Goal: Information Seeking & Learning: Learn about a topic

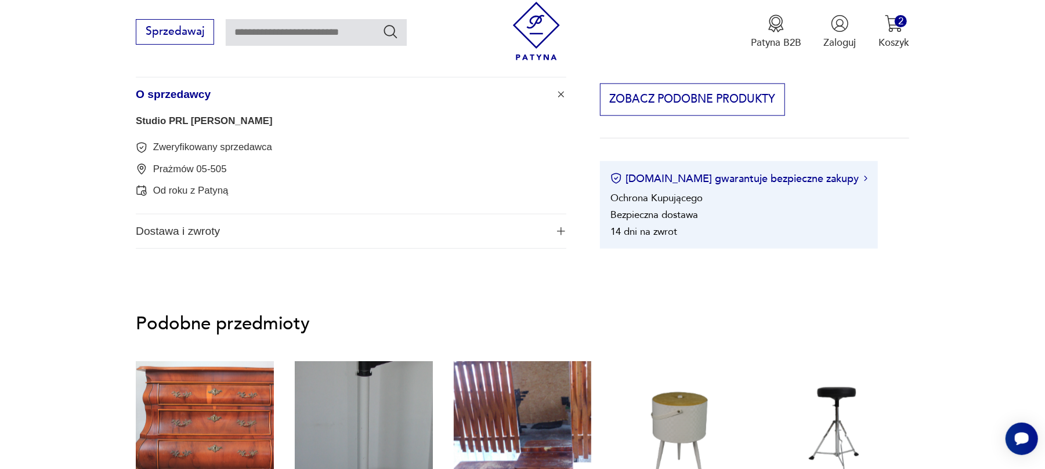
click at [209, 232] on span "Dostawa i zwroty" at bounding box center [341, 232] width 411 height 34
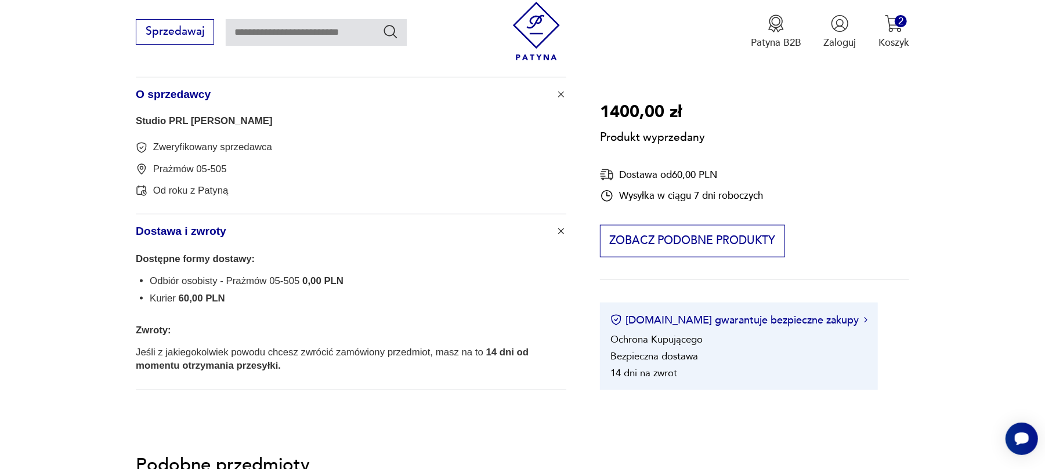
click at [174, 87] on span "O sprzedawcy" at bounding box center [341, 95] width 411 height 34
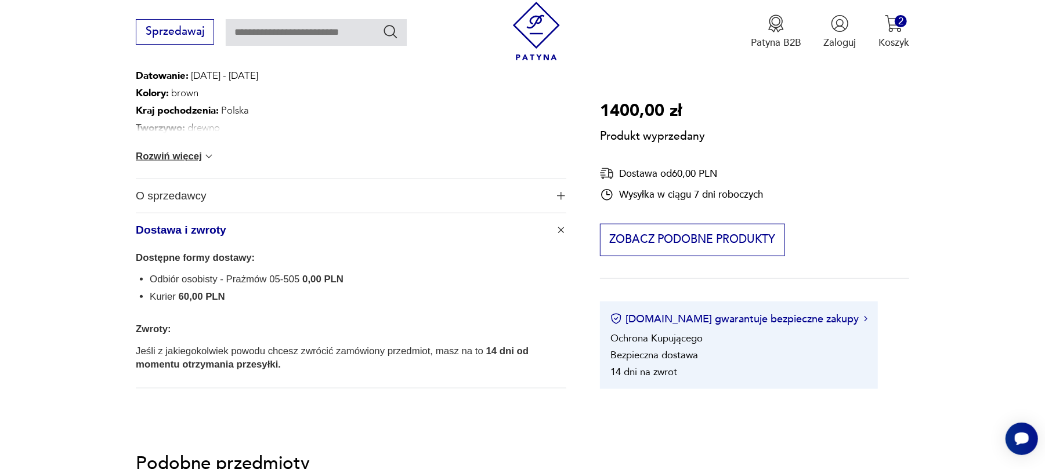
scroll to position [773, 0]
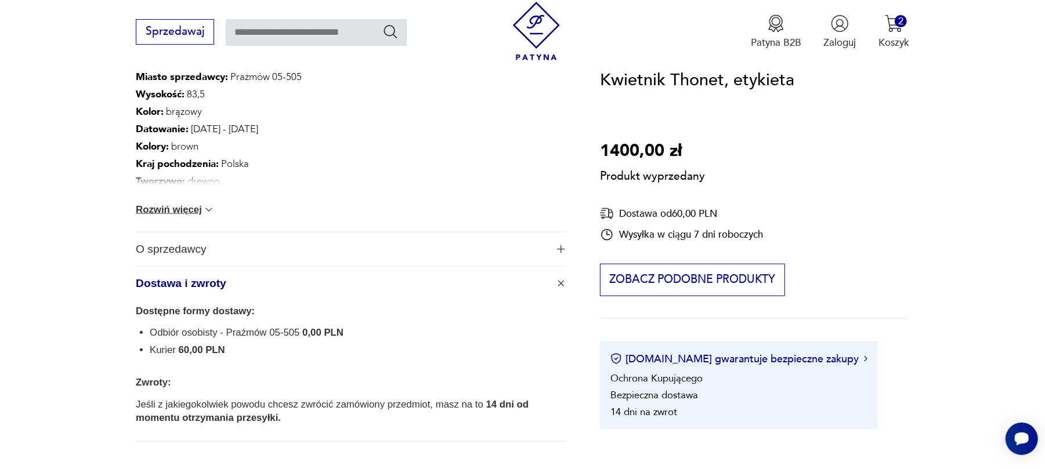
click at [179, 247] on span "O sprzedawcy" at bounding box center [341, 250] width 411 height 34
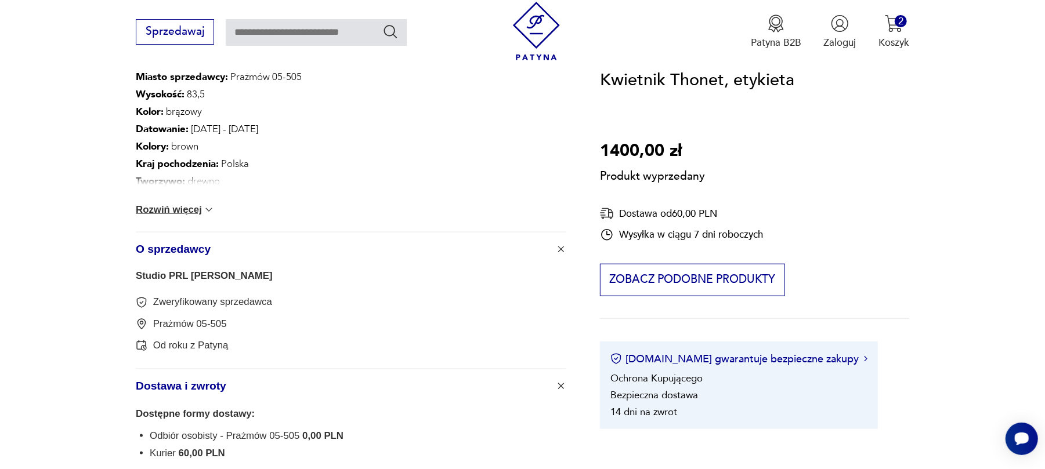
click at [184, 272] on link "Studio PRL [PERSON_NAME]" at bounding box center [204, 275] width 137 height 11
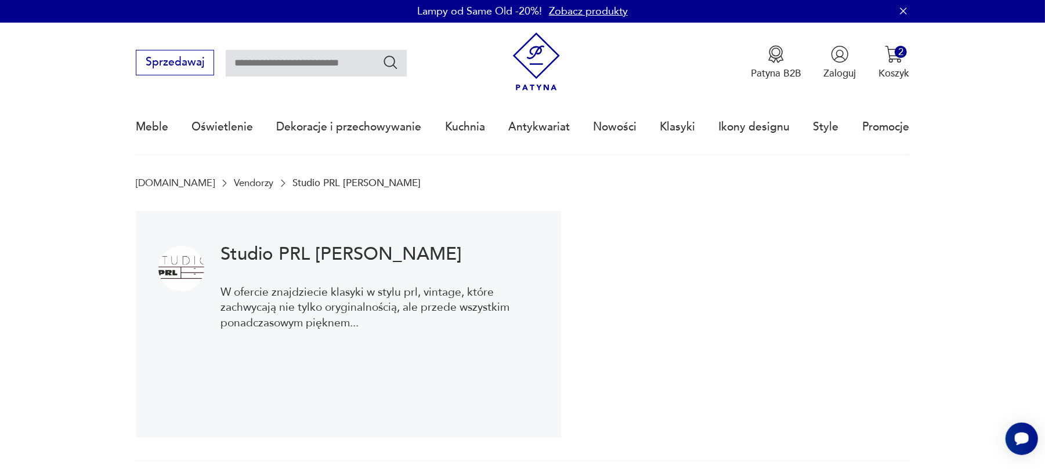
scroll to position [78, 0]
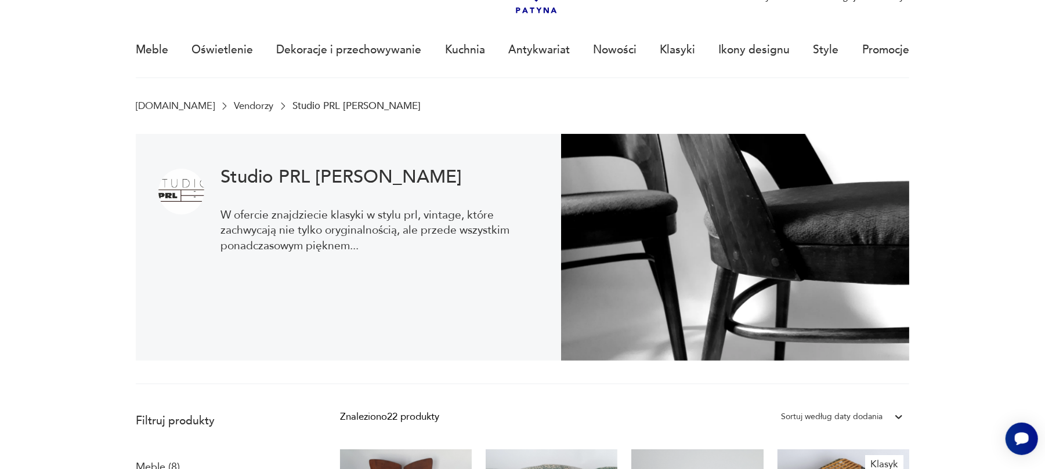
click at [701, 415] on div "Znaleziono 22 produkty Filtruj Sortuj według daty dodania Sortuj według daty do…" at bounding box center [624, 417] width 569 height 21
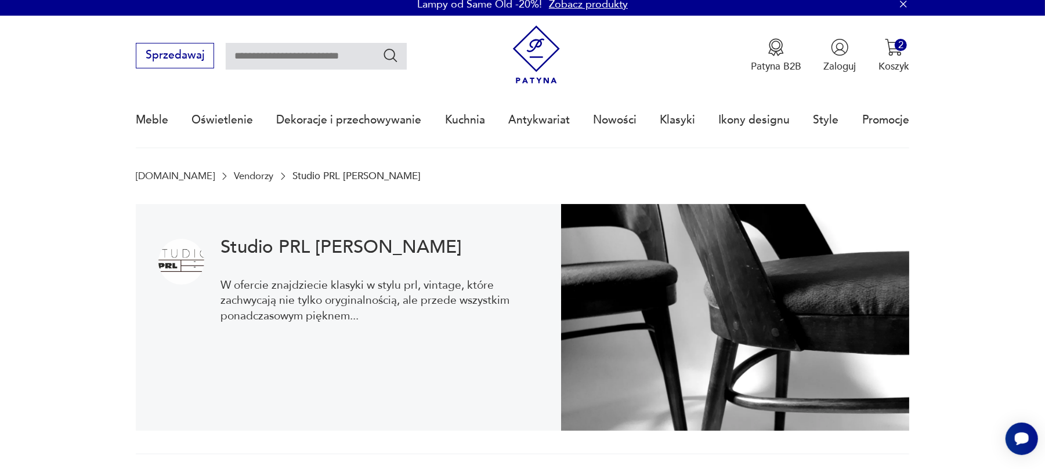
scroll to position [0, 0]
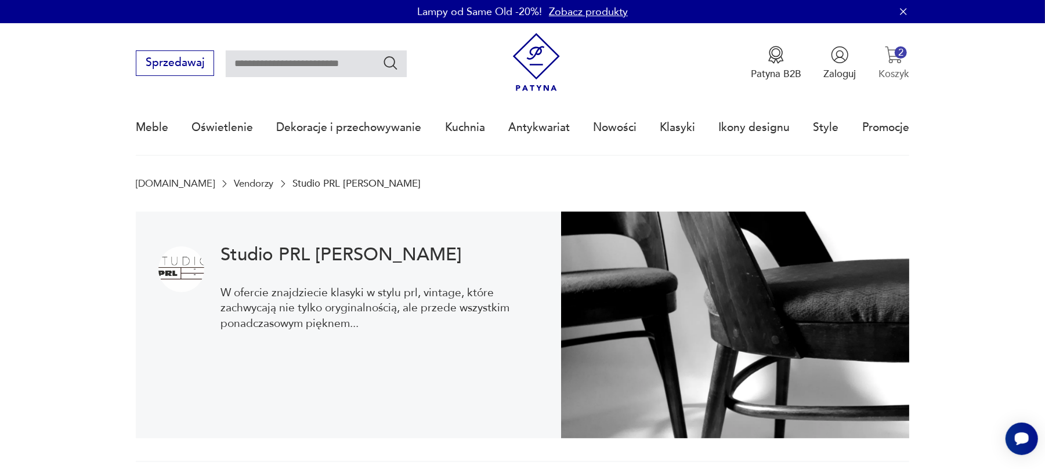
click at [892, 59] on img "button" at bounding box center [894, 55] width 18 height 18
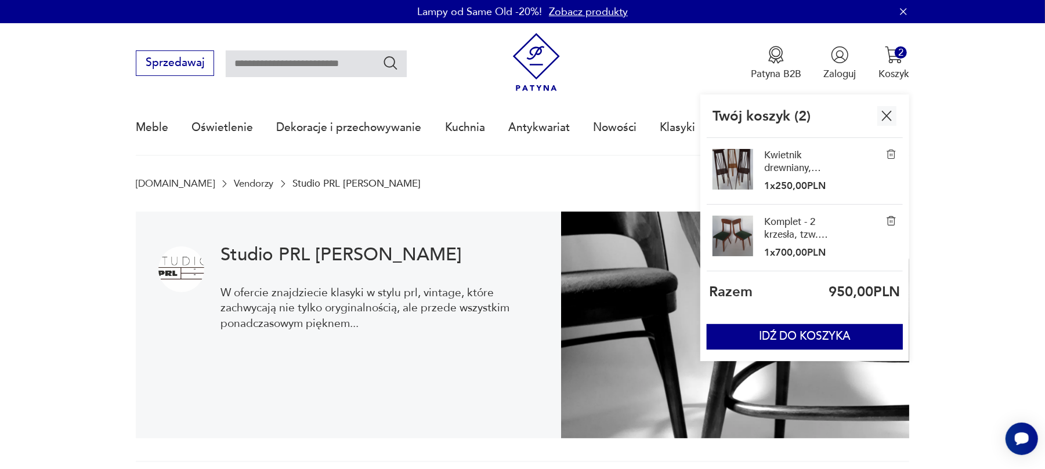
click at [885, 114] on img "button" at bounding box center [887, 116] width 18 height 18
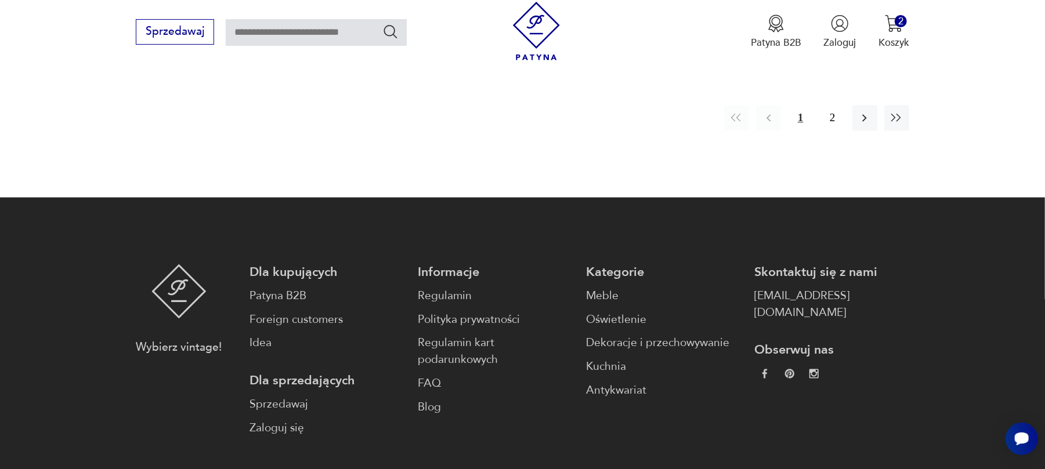
scroll to position [1238, 0]
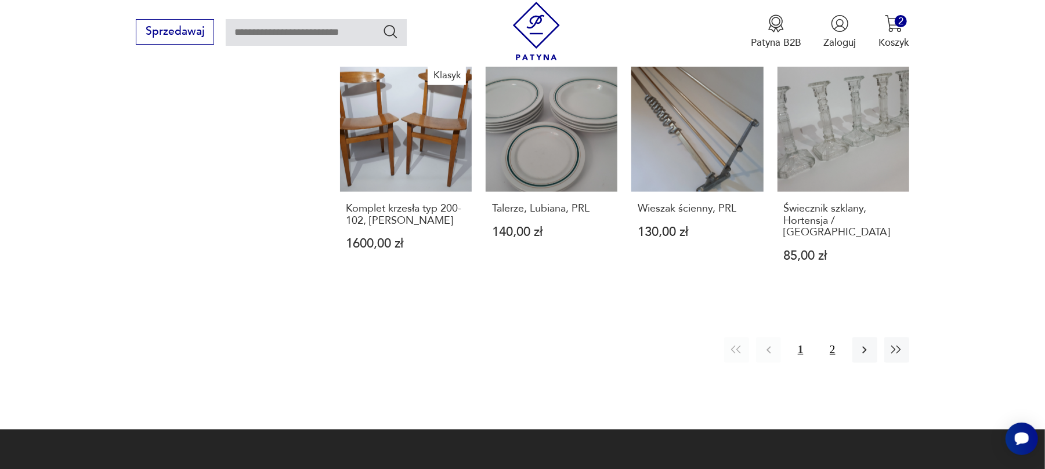
click at [834, 338] on button "2" at bounding box center [832, 350] width 25 height 25
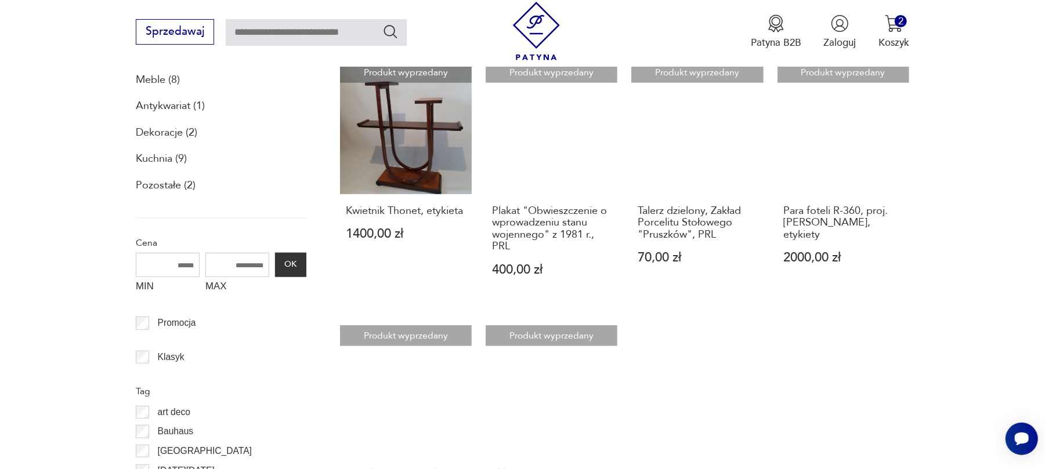
scroll to position [310, 0]
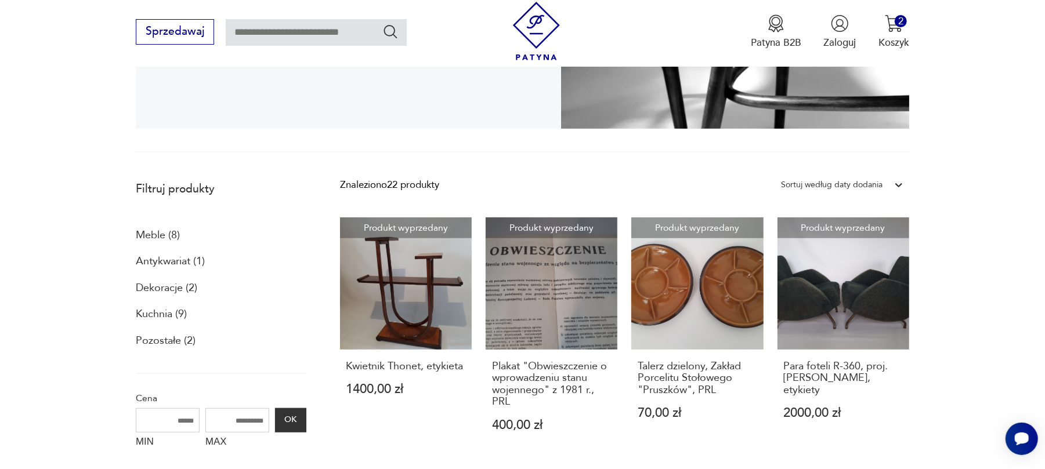
click at [154, 236] on p "Meble (8)" at bounding box center [158, 236] width 44 height 20
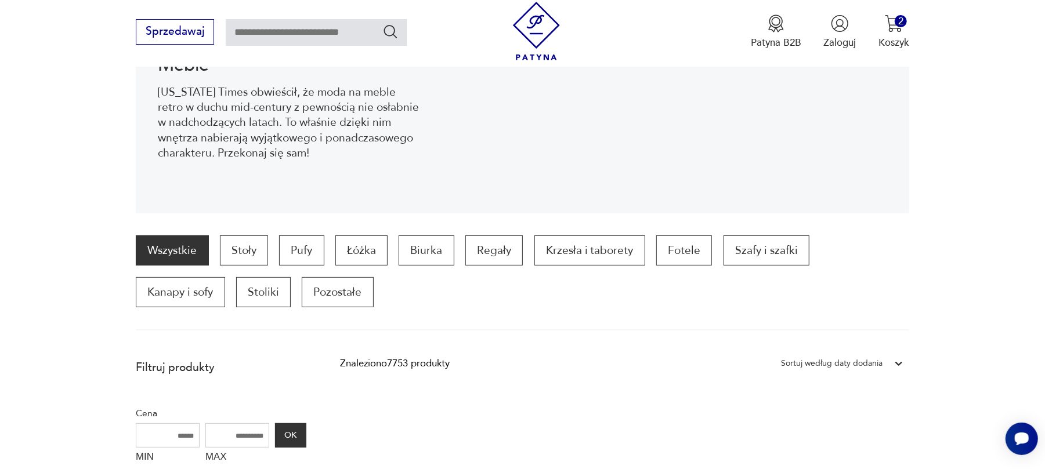
scroll to position [113, 0]
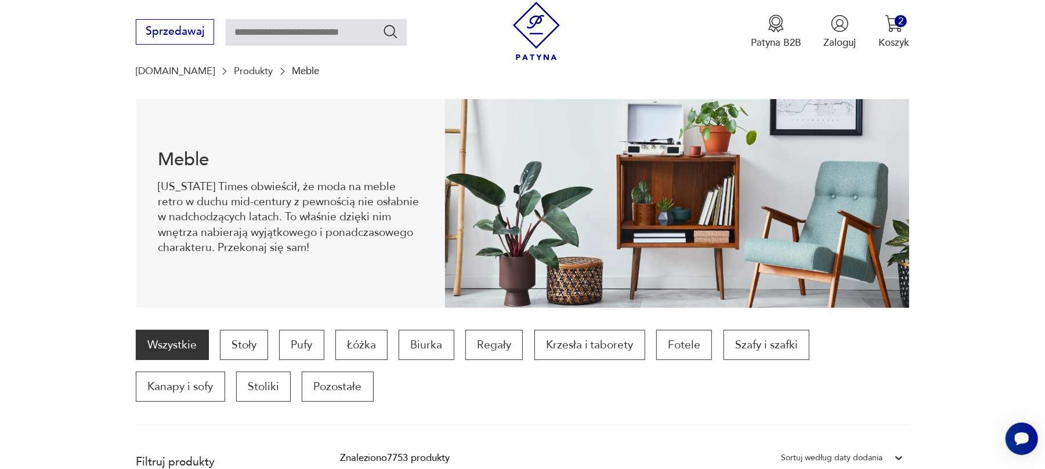
click at [299, 36] on input "text" at bounding box center [316, 32] width 181 height 27
type input "**********"
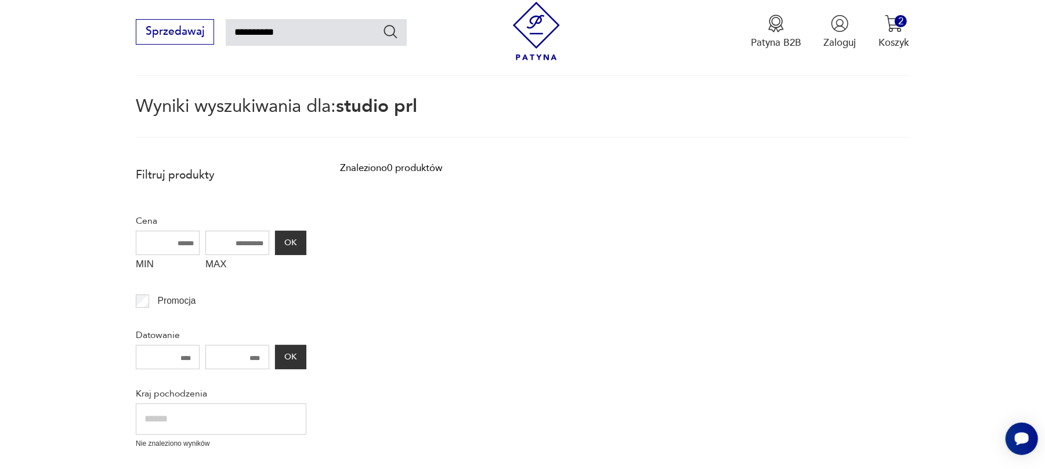
scroll to position [66, 0]
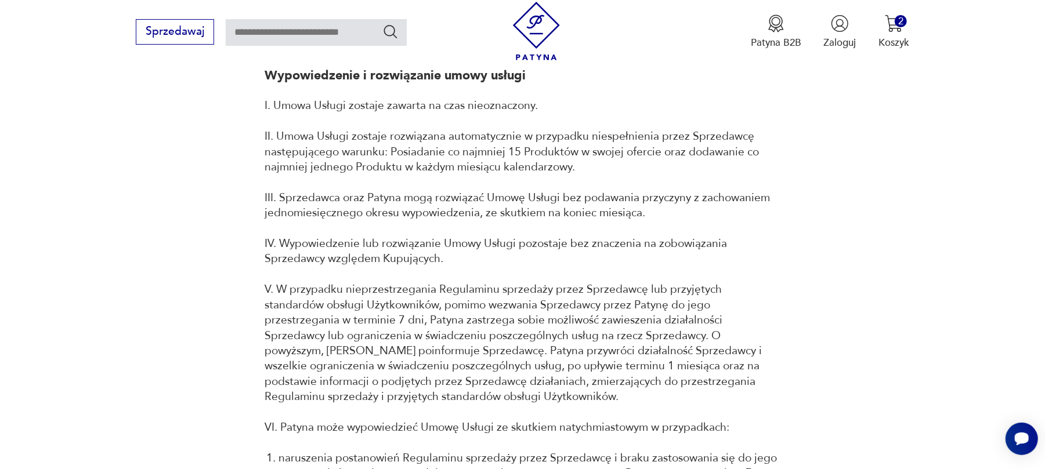
scroll to position [12068, 0]
